Goal: Task Accomplishment & Management: Use online tool/utility

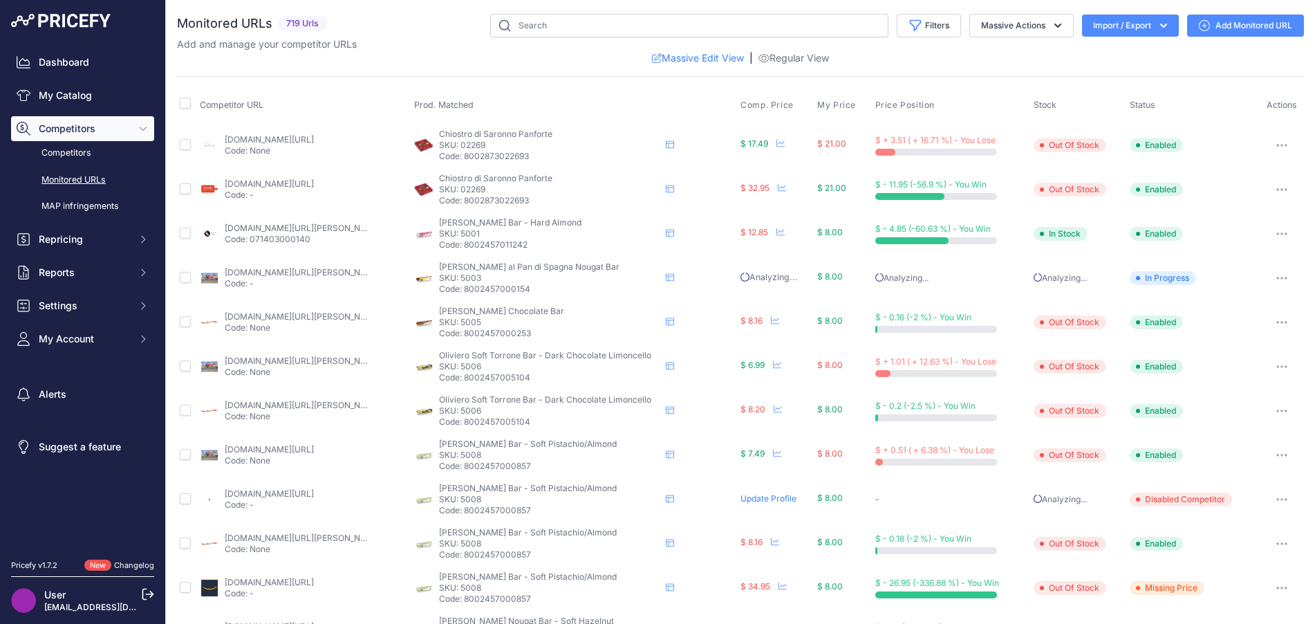
click at [705, 59] on link "Massive Edit View" at bounding box center [698, 58] width 92 height 14
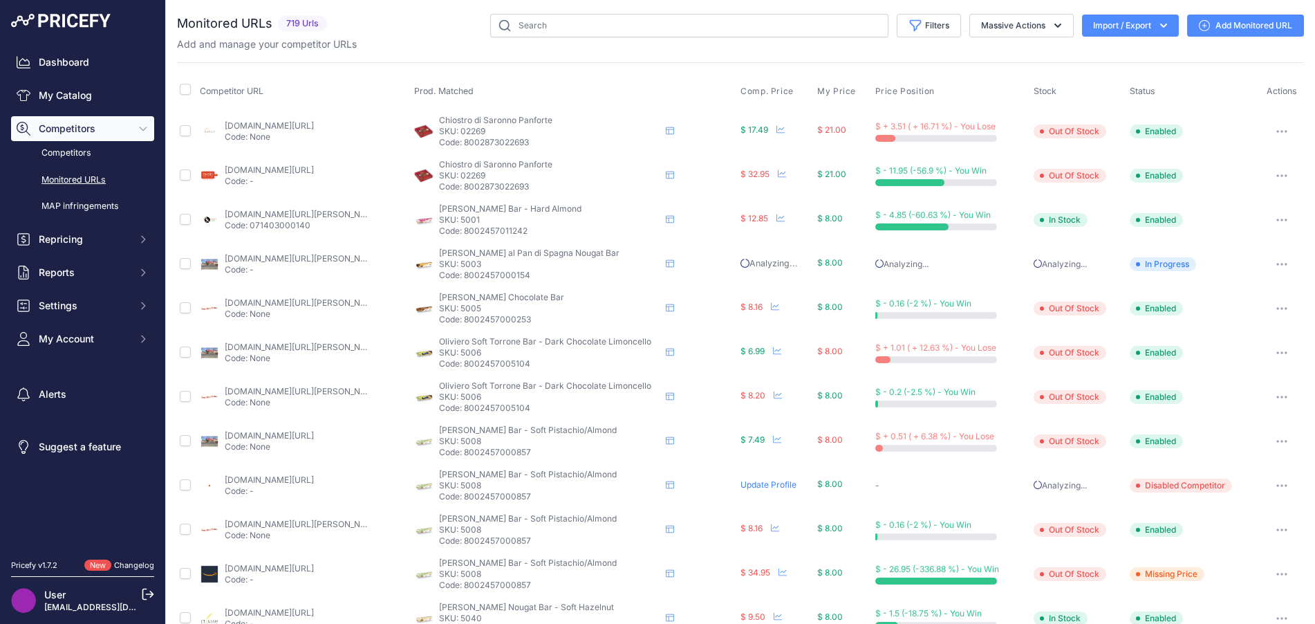
scroll to position [69, 0]
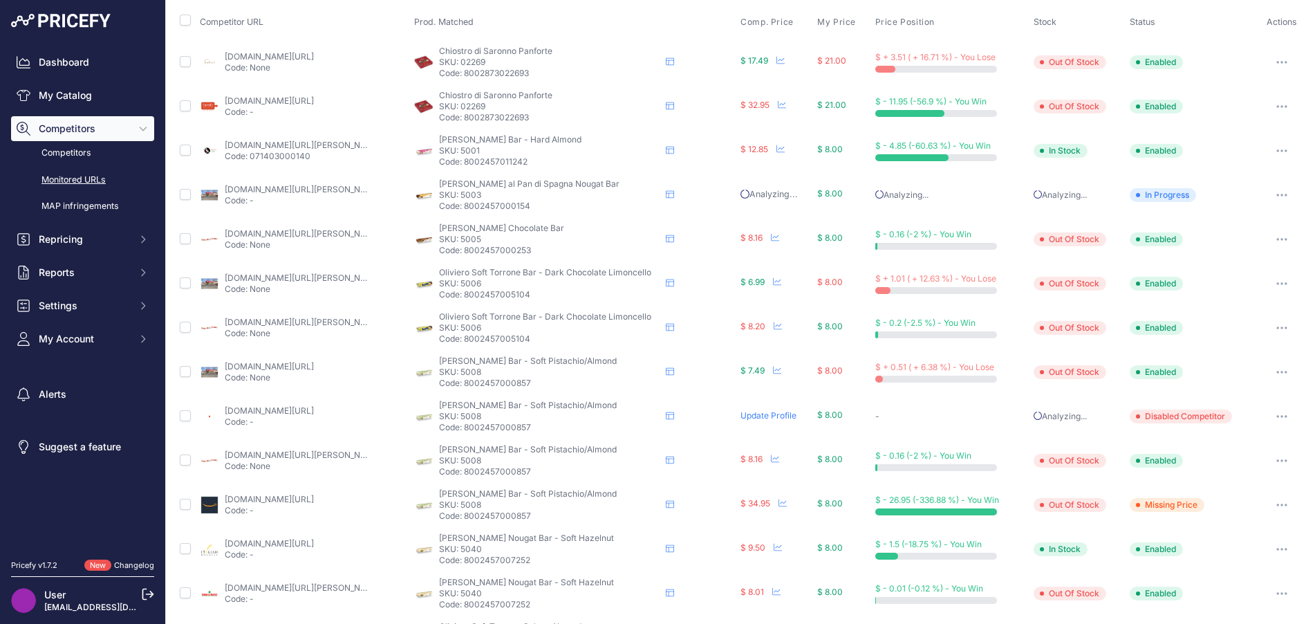
click at [306, 326] on link "[DOMAIN_NAME][URL][PERSON_NAME]" at bounding box center [303, 322] width 156 height 10
click at [346, 326] on link "[DOMAIN_NAME][URL][PERSON_NAME]" at bounding box center [303, 322] width 156 height 10
click at [322, 229] on link "[DOMAIN_NAME][URL][PERSON_NAME]" at bounding box center [303, 233] width 156 height 10
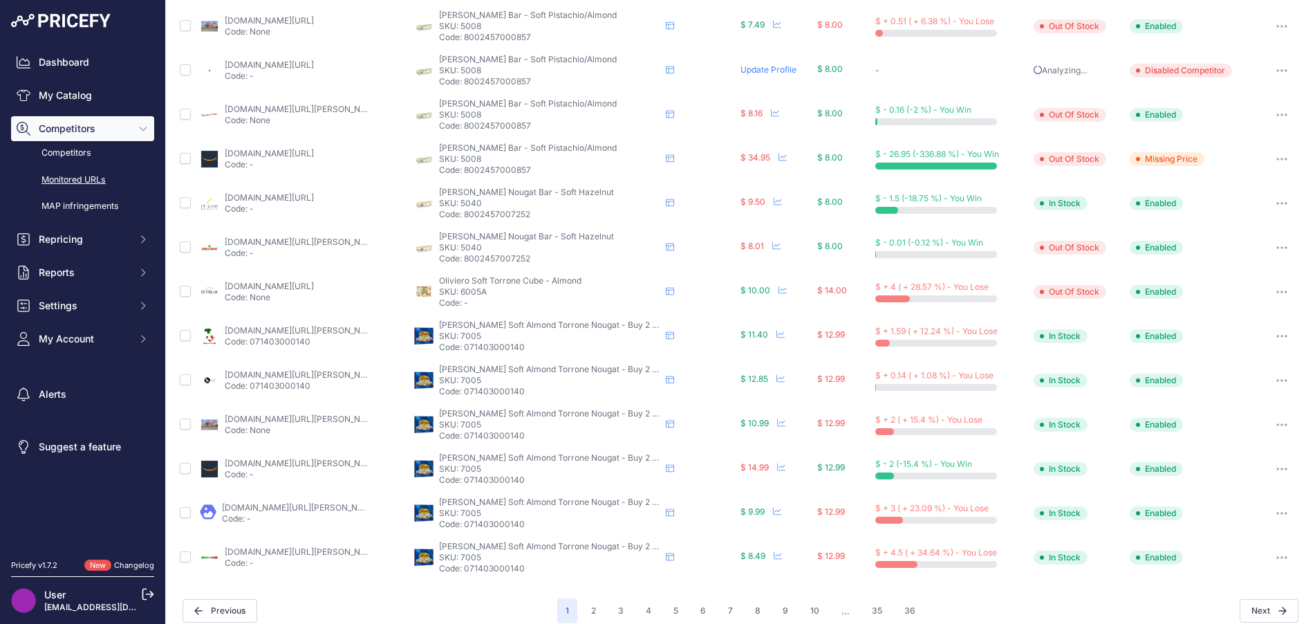
scroll to position [427, 0]
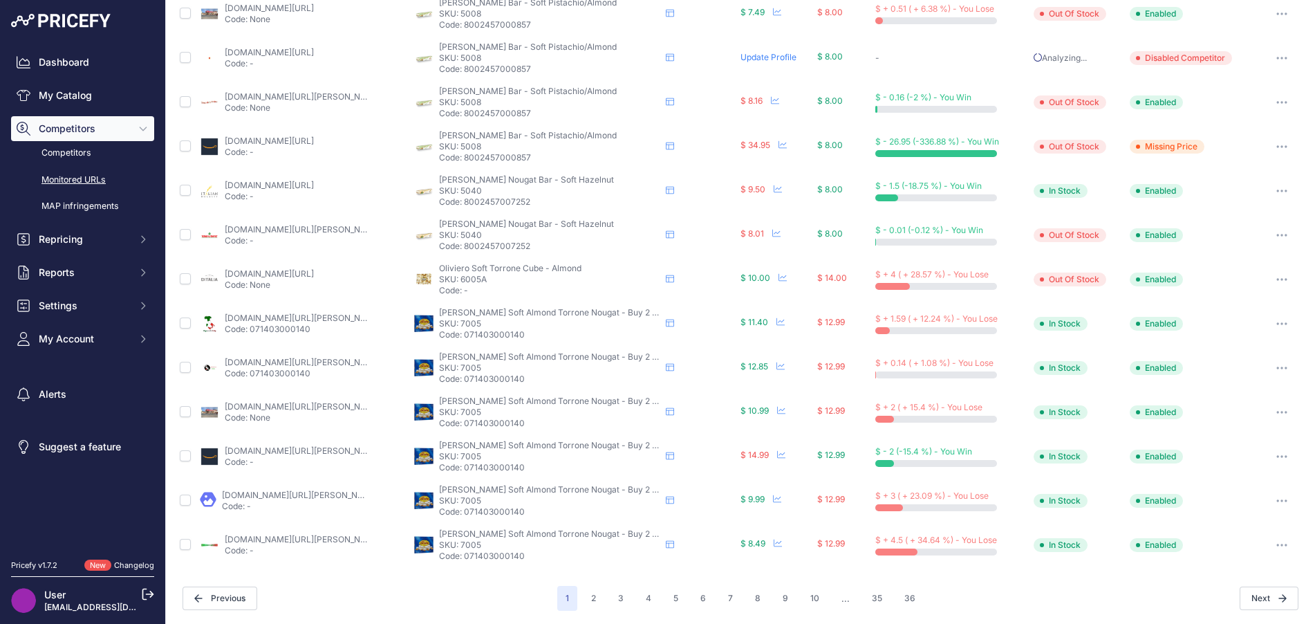
click at [591, 593] on button "2" at bounding box center [593, 598] width 21 height 25
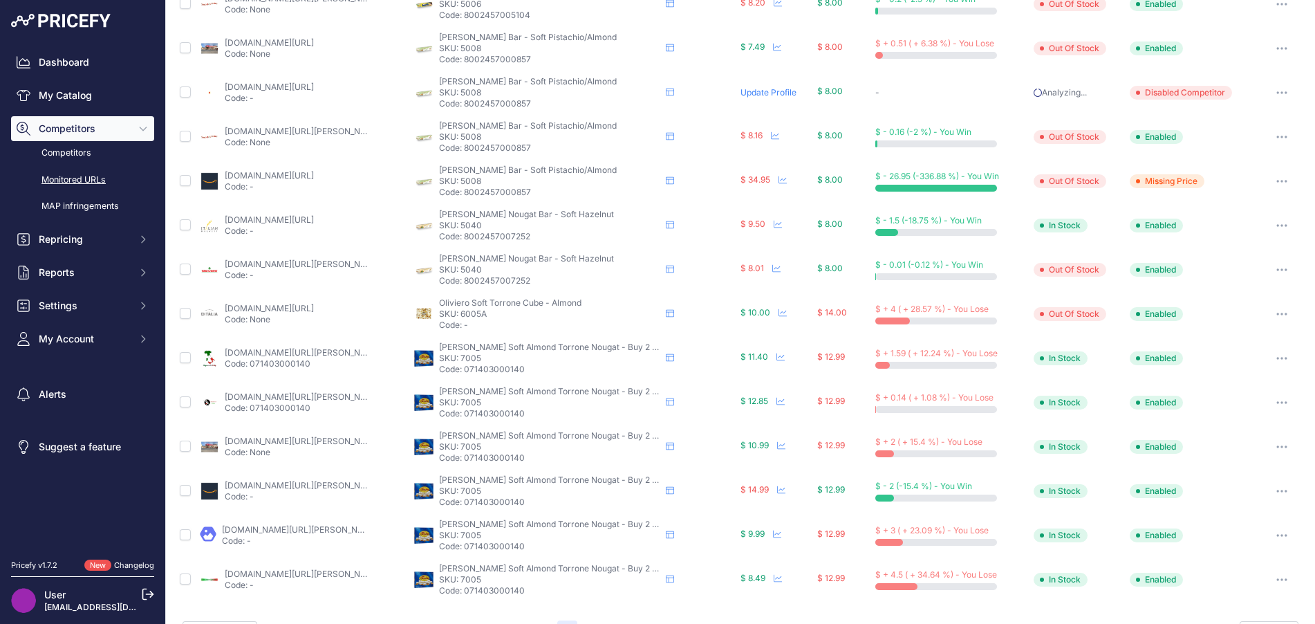
scroll to position [463, 0]
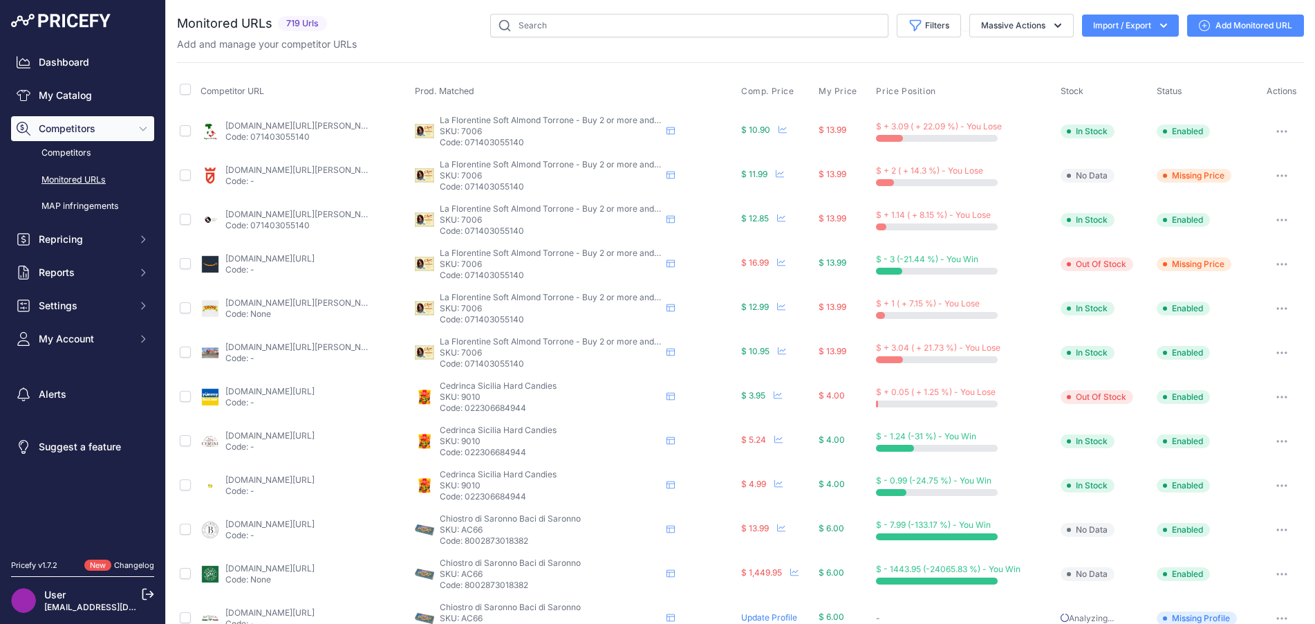
click at [348, 174] on link "[DOMAIN_NAME][URL][PERSON_NAME]" at bounding box center [303, 170] width 156 height 10
click at [1276, 176] on icon "button" at bounding box center [1281, 175] width 11 height 3
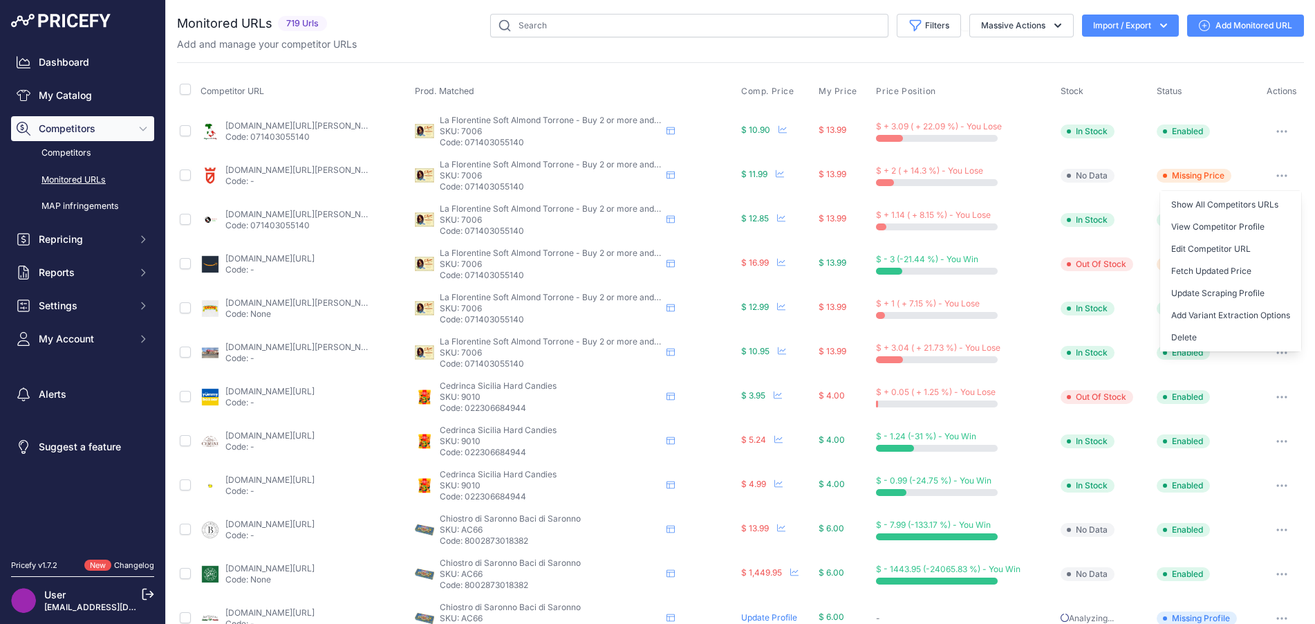
click at [1239, 263] on button "Fetch Updated Price" at bounding box center [1230, 271] width 141 height 22
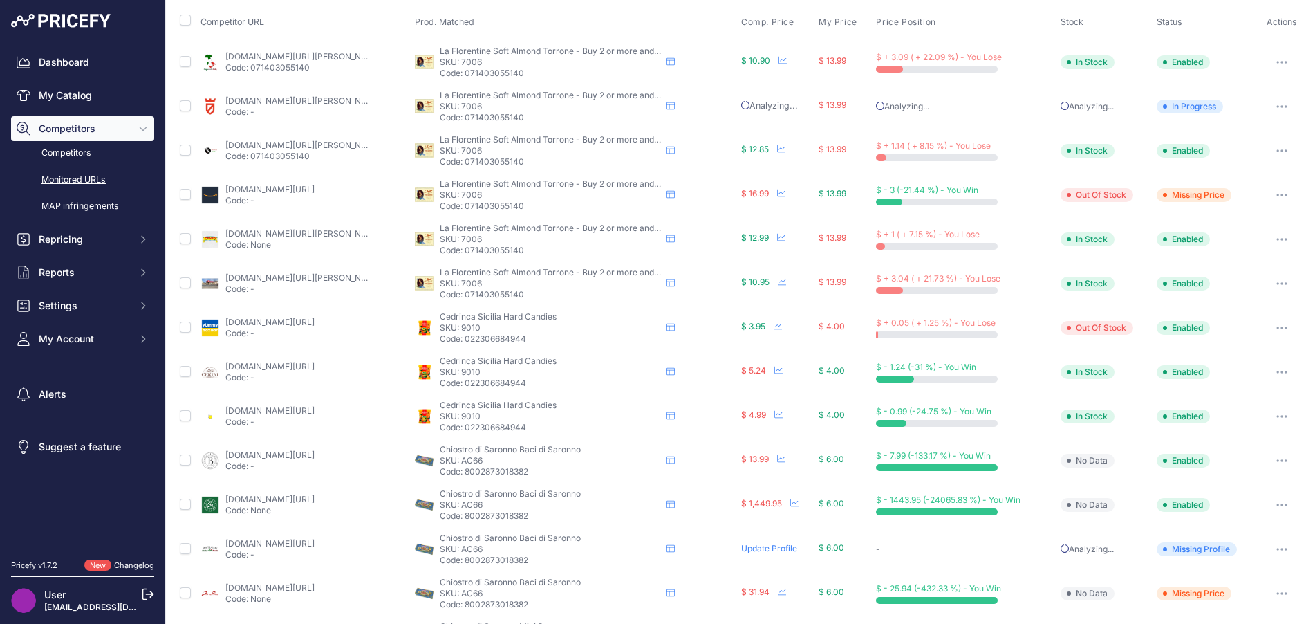
scroll to position [138, 0]
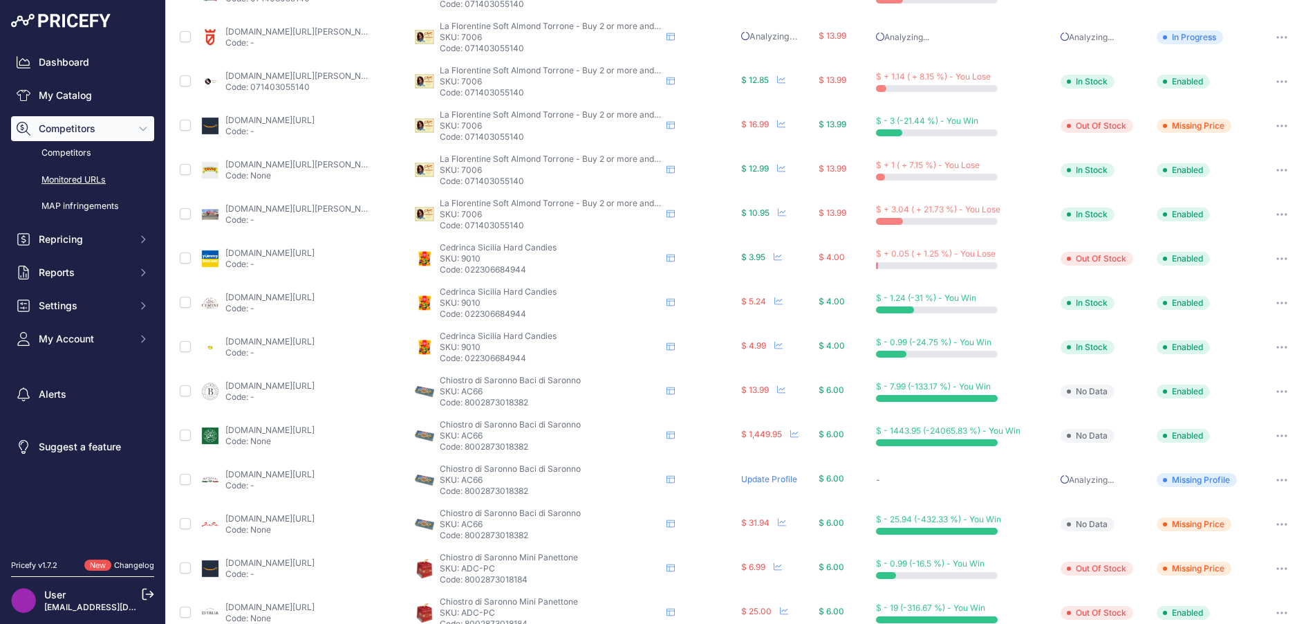
click at [1273, 440] on button "button" at bounding box center [1282, 435] width 28 height 19
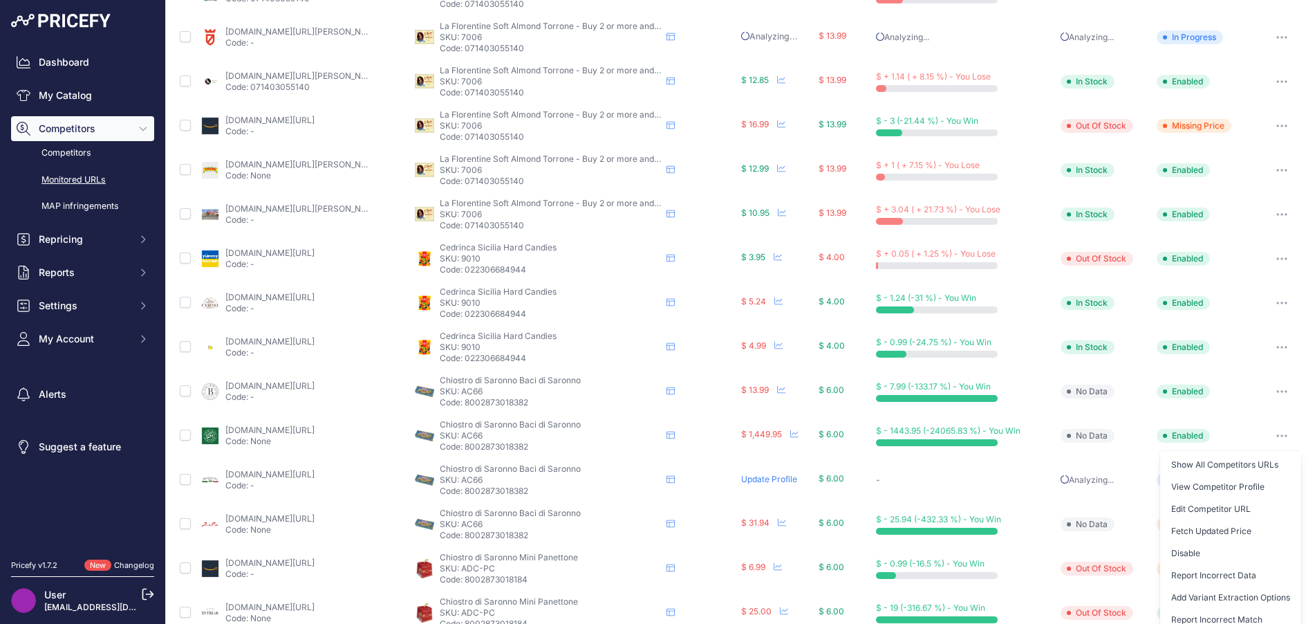
scroll to position [207, 0]
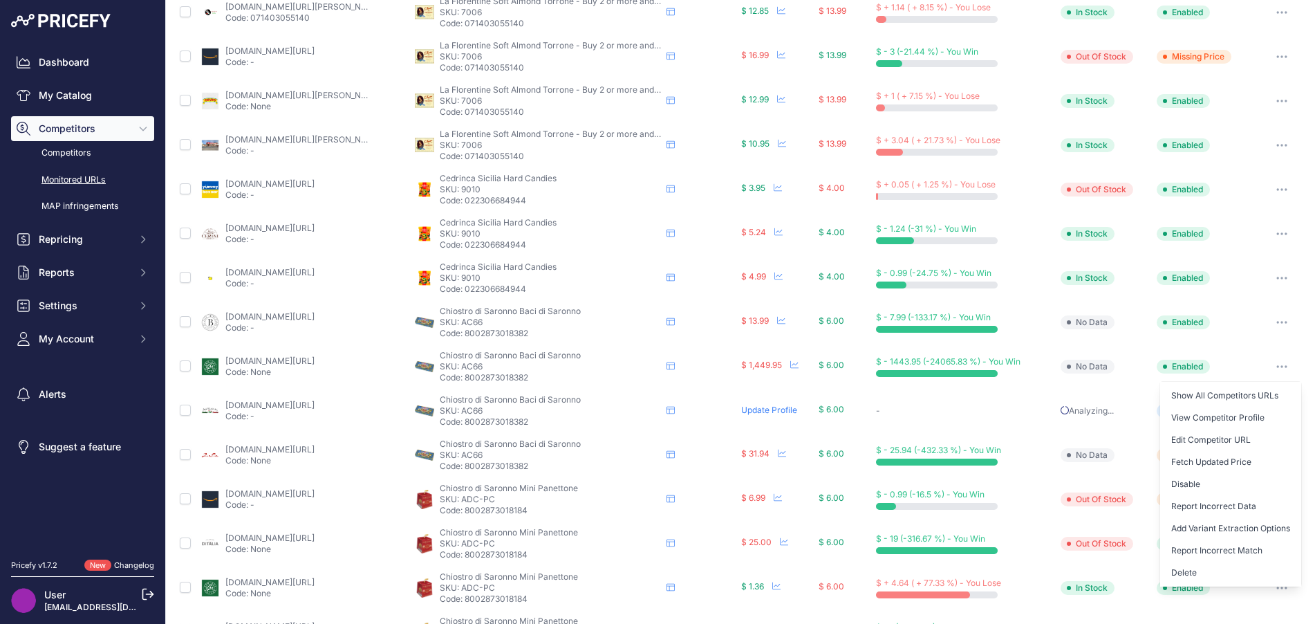
click at [1190, 566] on button "Delete" at bounding box center [1230, 572] width 141 height 22
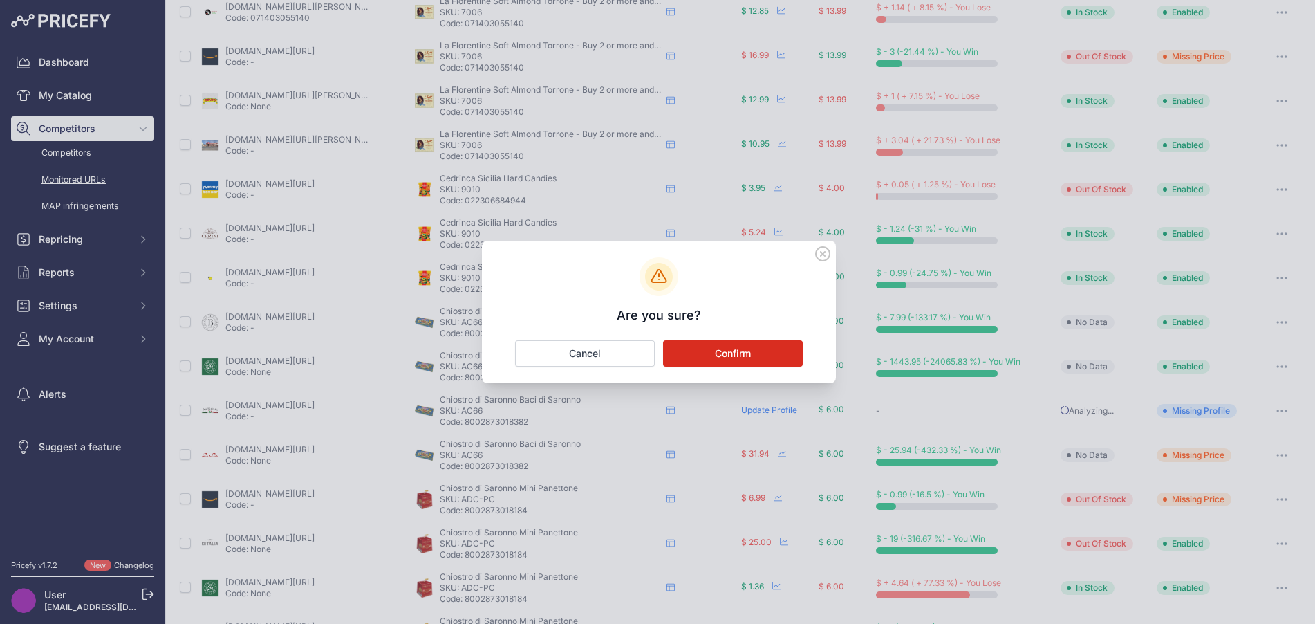
click at [749, 344] on button "Confirm" at bounding box center [733, 353] width 140 height 26
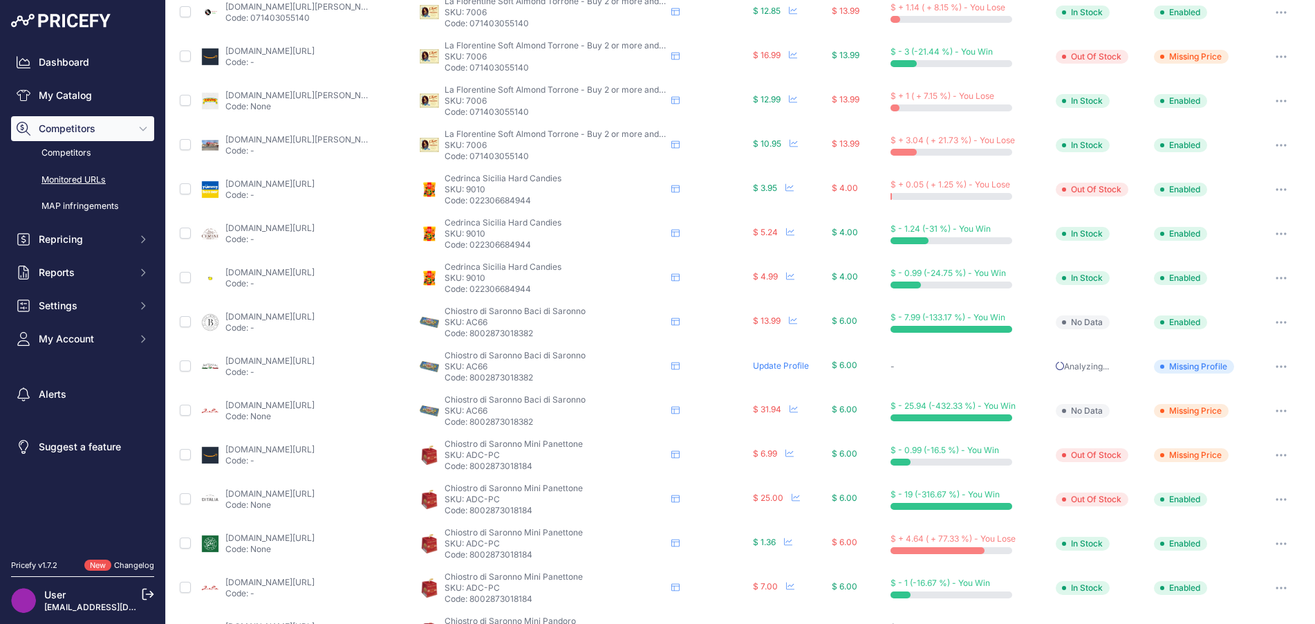
click at [1267, 411] on button "button" at bounding box center [1281, 410] width 28 height 19
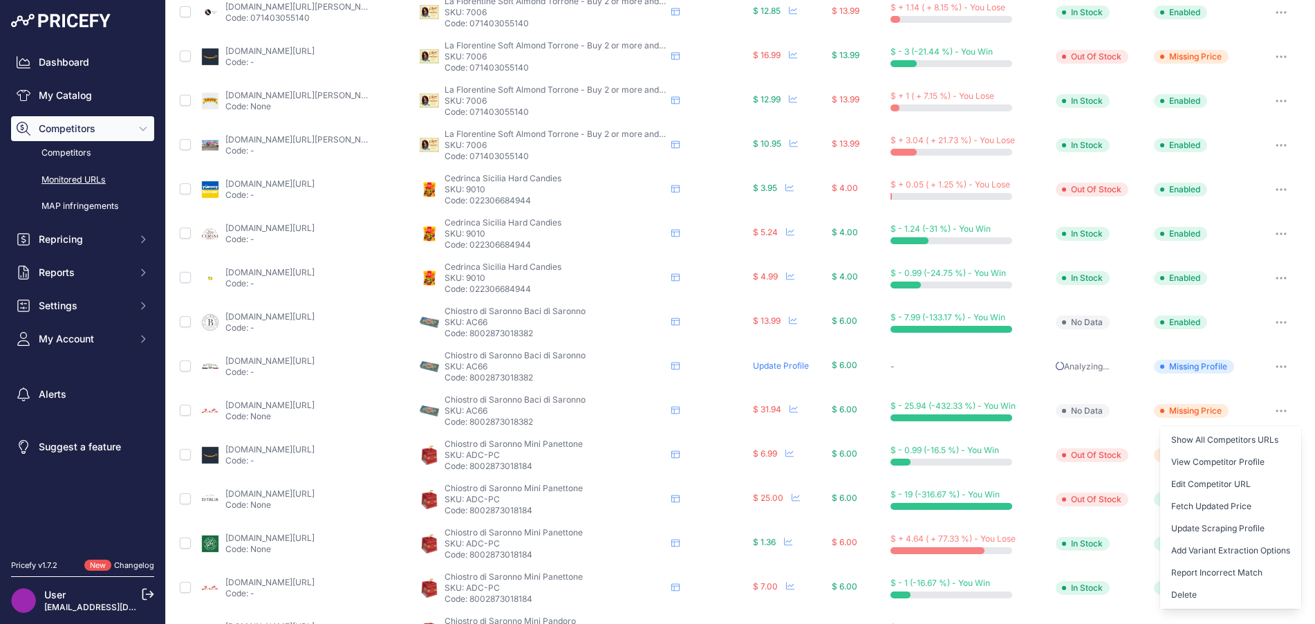
click at [1207, 587] on button "Delete" at bounding box center [1230, 595] width 141 height 22
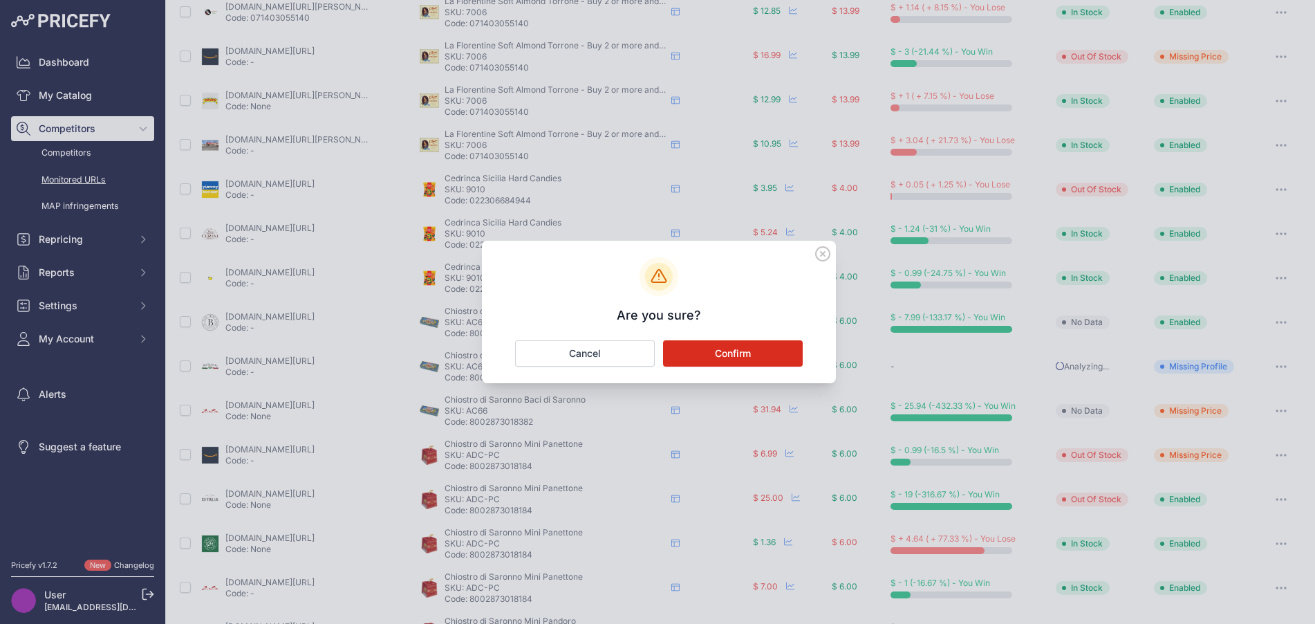
click at [787, 351] on button "Confirm" at bounding box center [733, 353] width 140 height 26
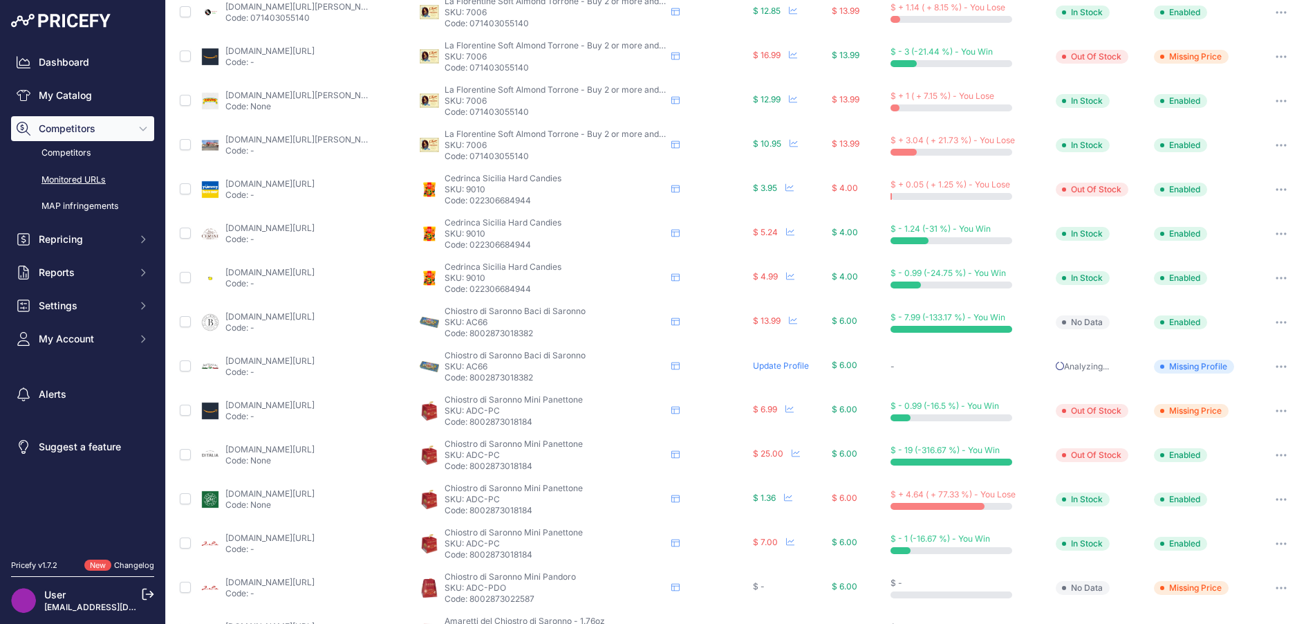
click at [1267, 456] on button "button" at bounding box center [1281, 454] width 28 height 19
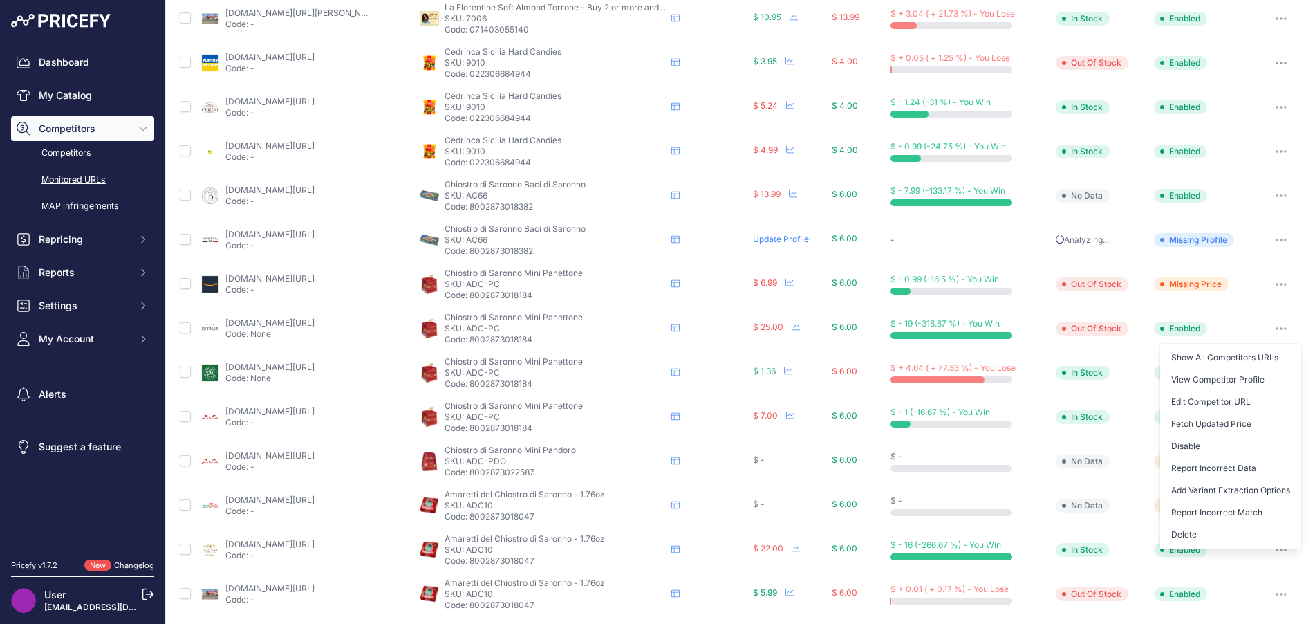
scroll to position [346, 0]
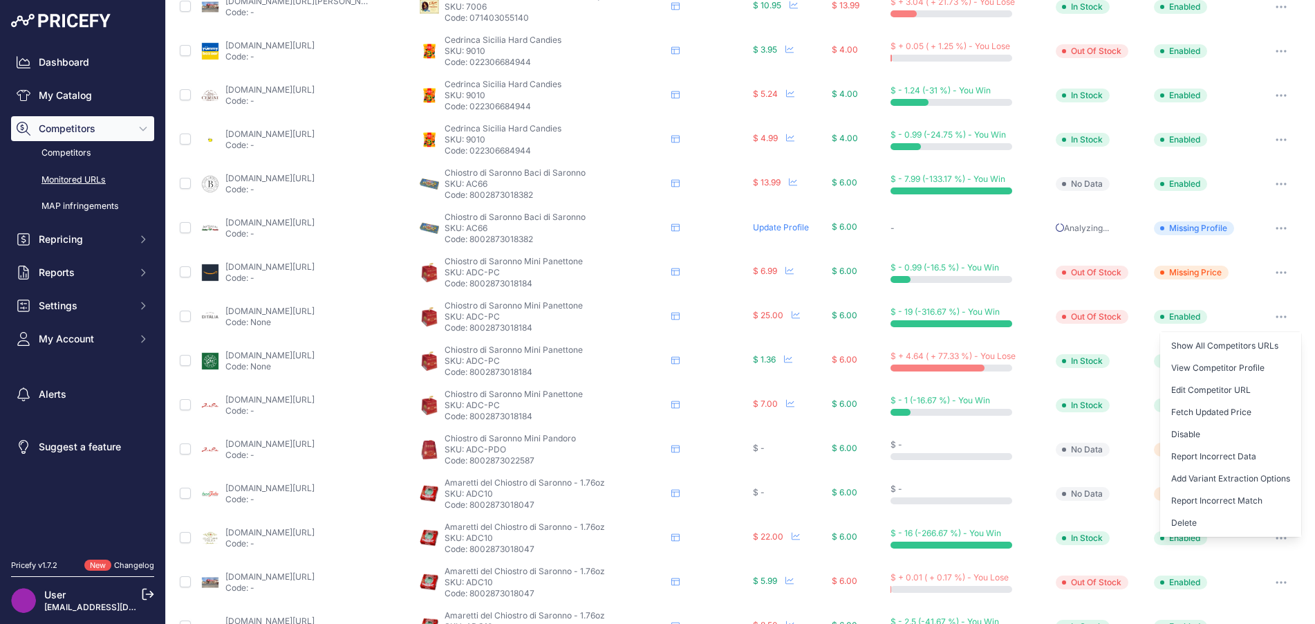
click at [1206, 521] on button "Delete" at bounding box center [1230, 523] width 141 height 22
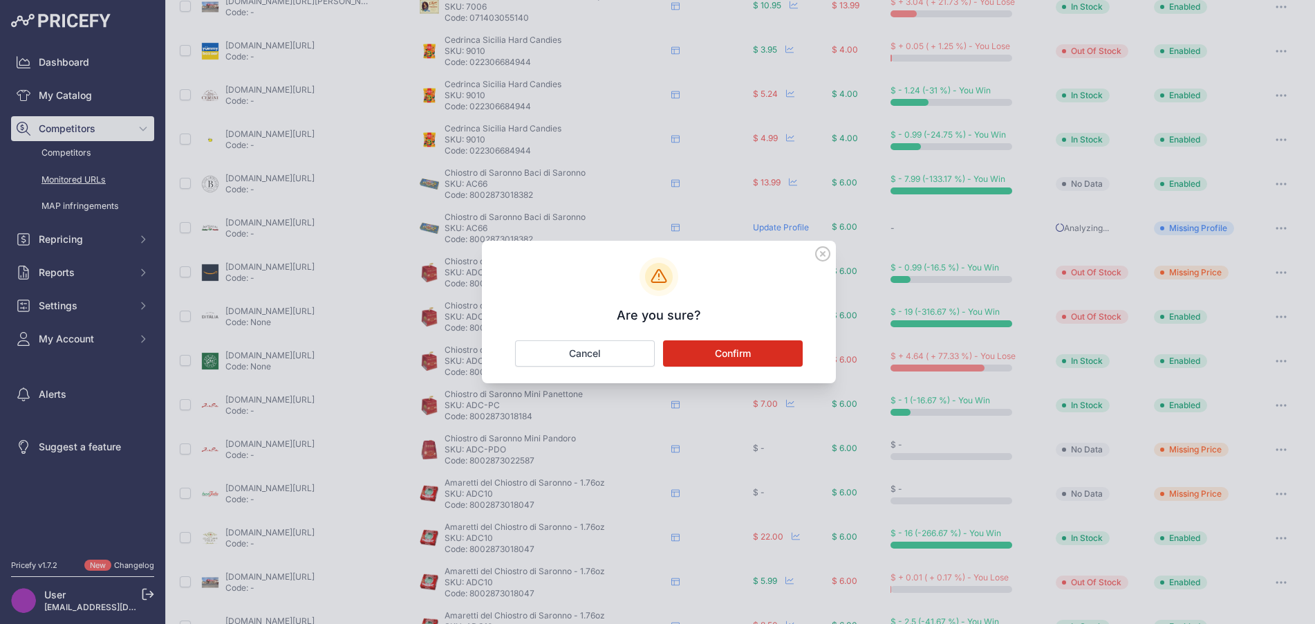
click at [785, 360] on button "Confirm" at bounding box center [733, 353] width 140 height 26
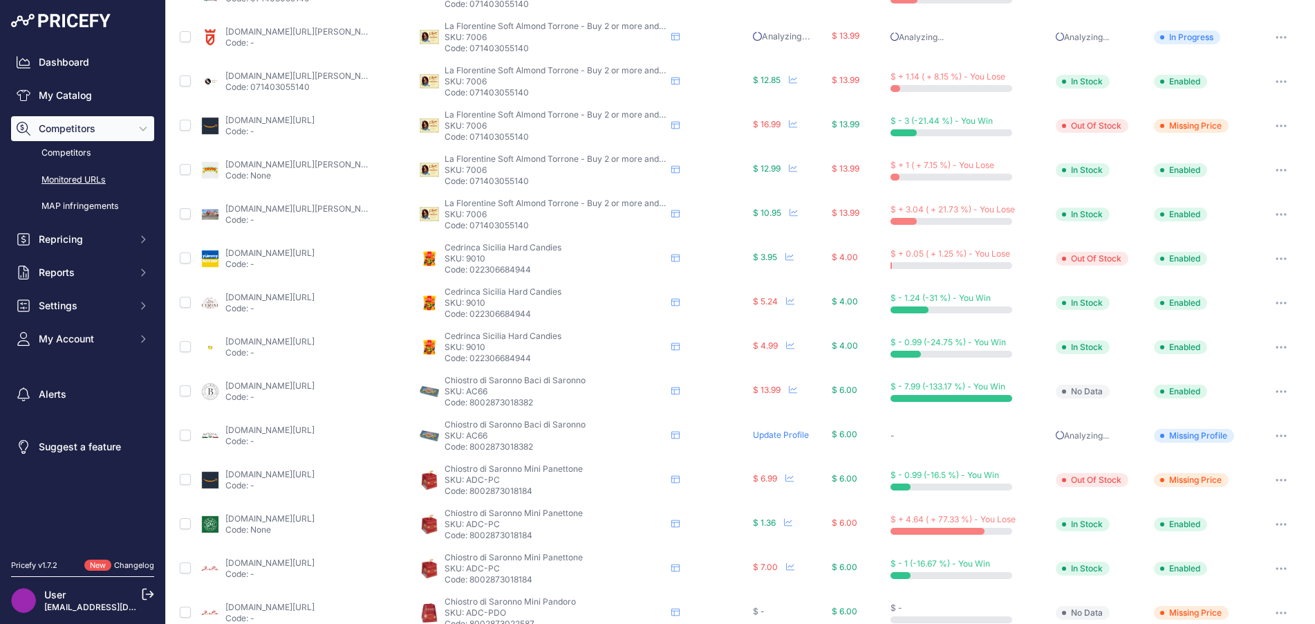
scroll to position [0, 0]
